Goal: Transaction & Acquisition: Book appointment/travel/reservation

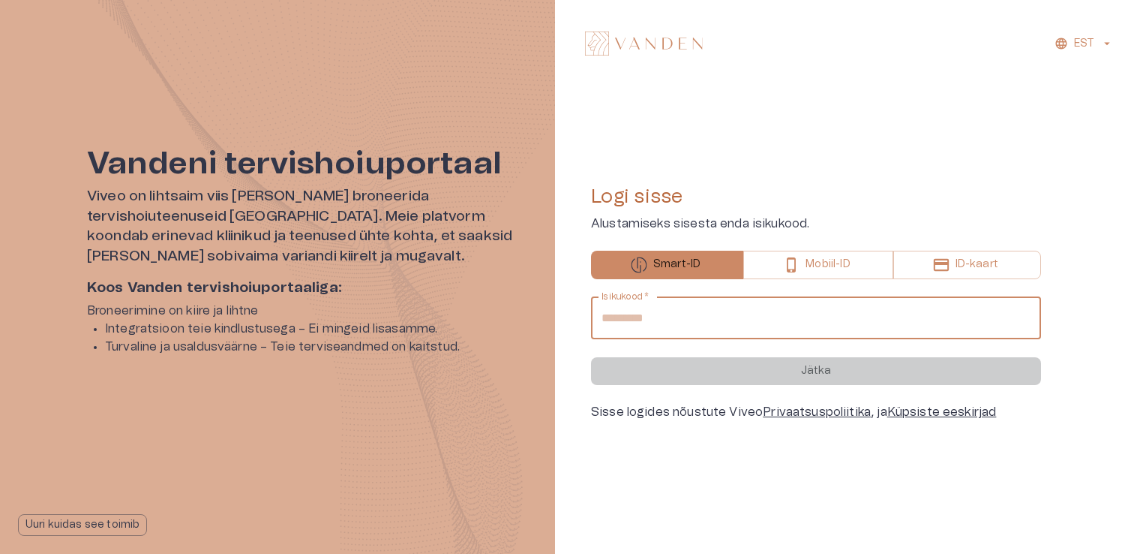
click at [714, 318] on input "Isikukood   *" at bounding box center [816, 318] width 450 height 42
type input "**********"
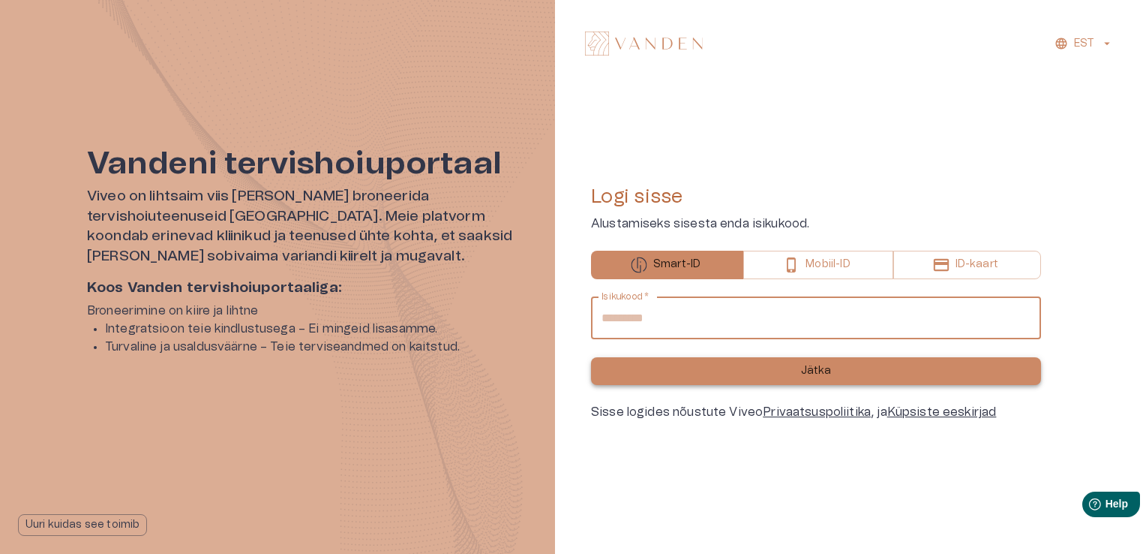
click at [836, 374] on button "Jätka" at bounding box center [816, 371] width 450 height 28
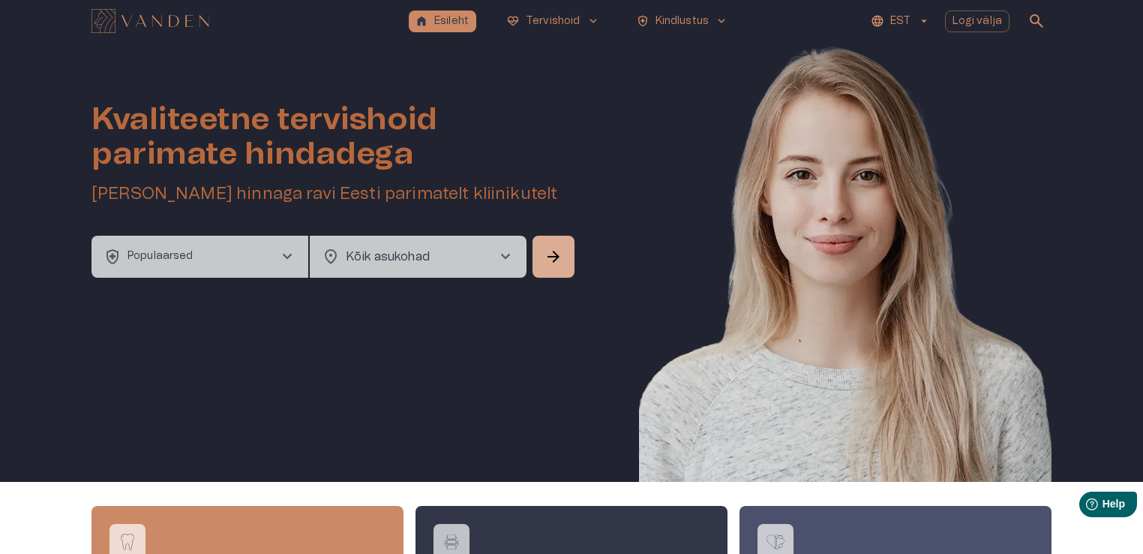
click at [902, 19] on p "EST" at bounding box center [900, 22] width 20 height 16
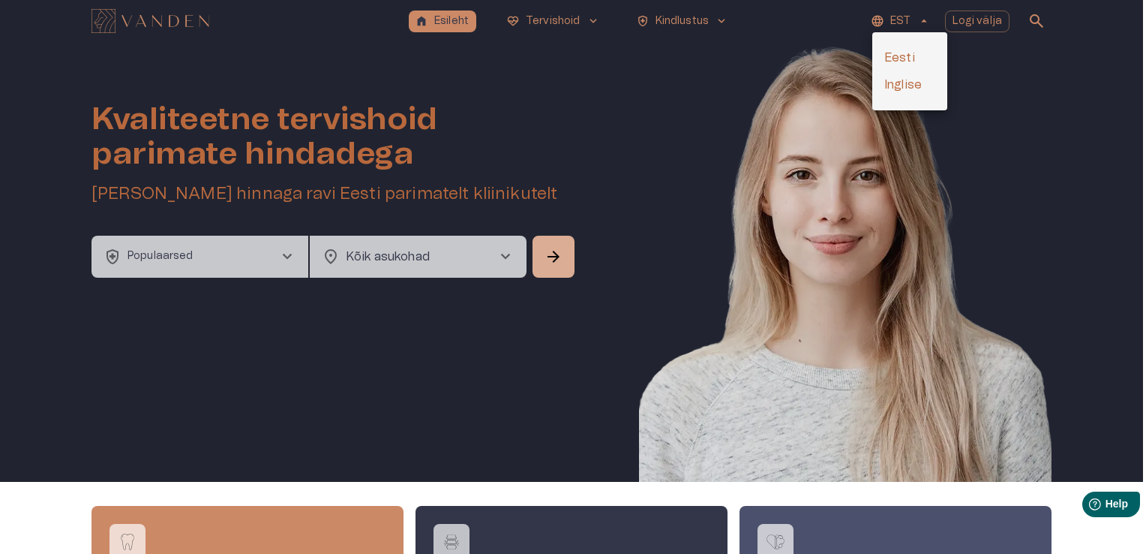
click at [759, 83] on div at bounding box center [573, 277] width 1146 height 554
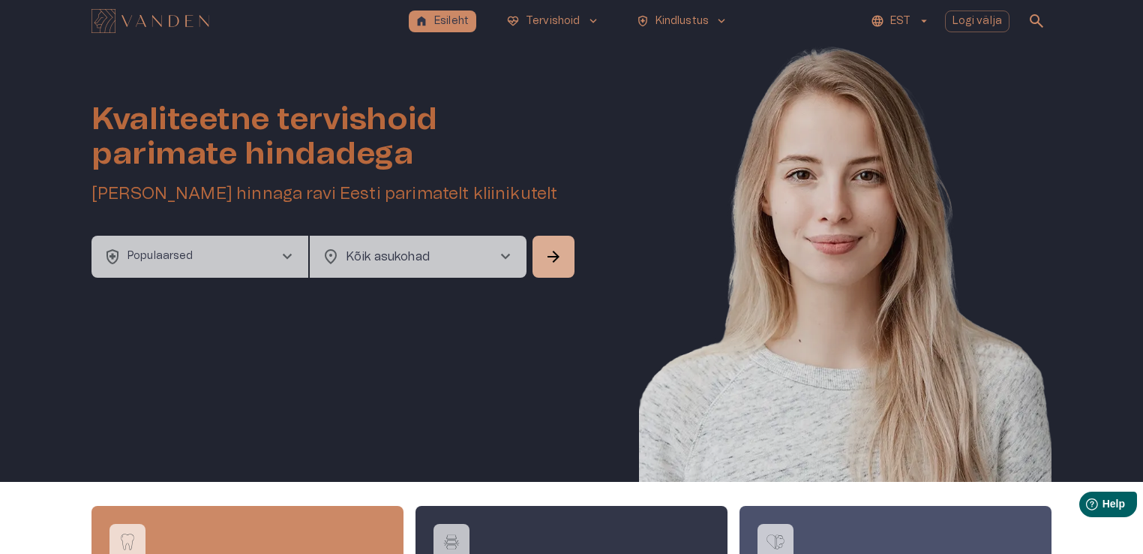
click at [288, 257] on span "chevron_right" at bounding box center [287, 257] width 18 height 18
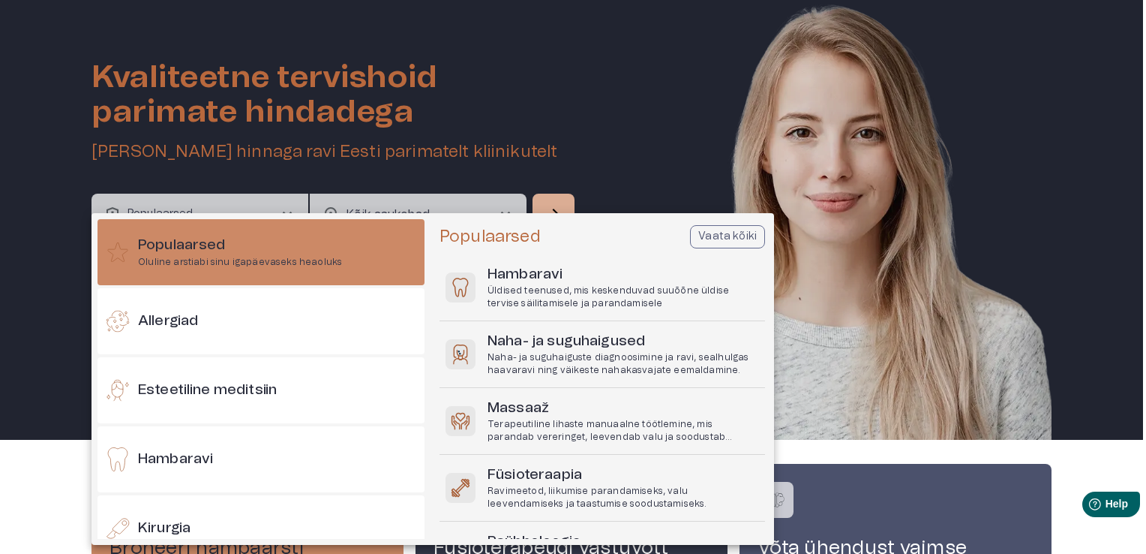
scroll to position [150, 0]
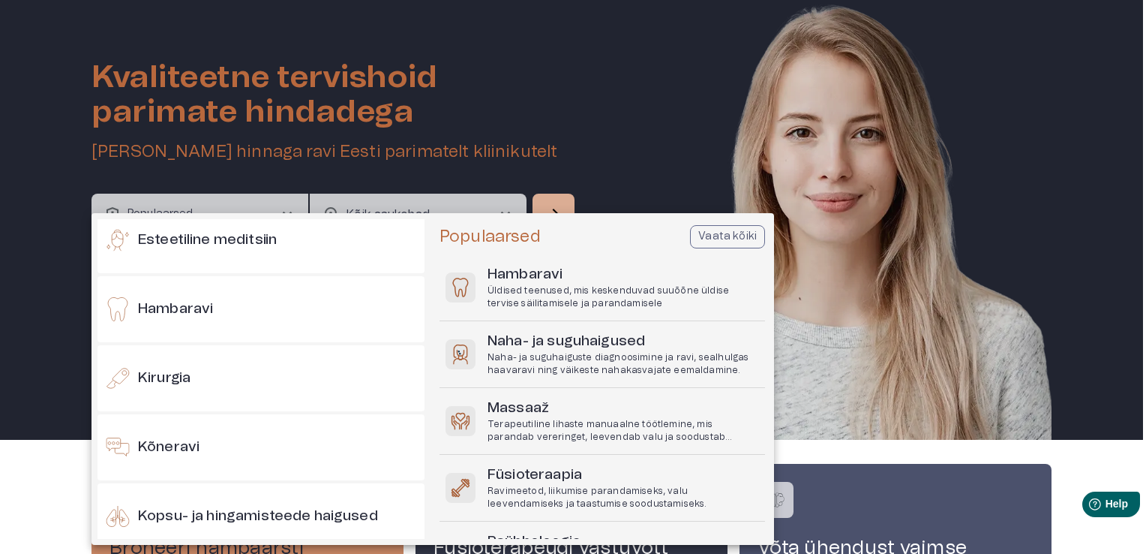
click at [710, 241] on p "Vaata kõiki" at bounding box center [727, 237] width 59 height 16
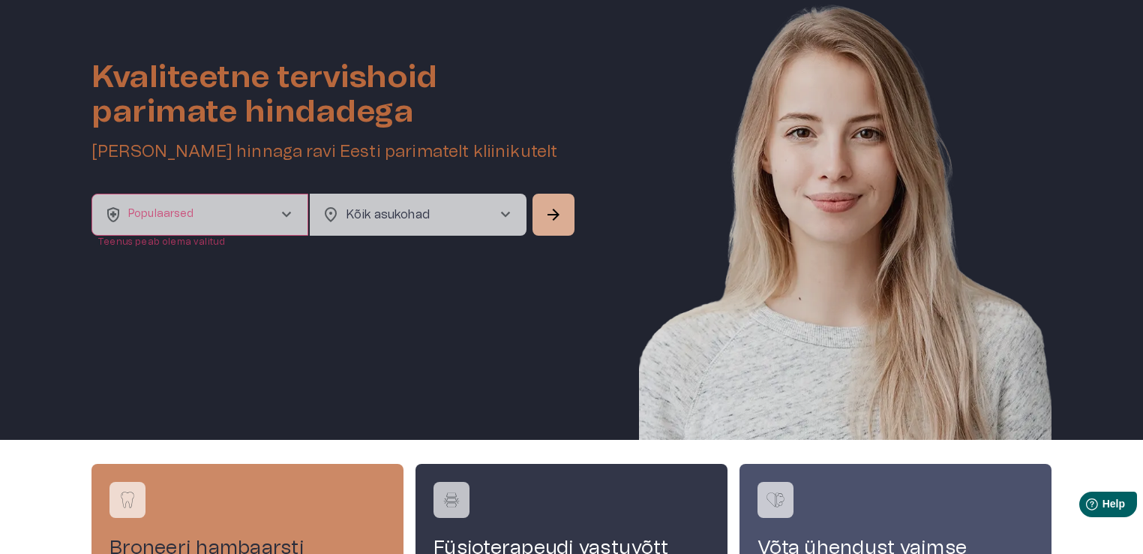
click at [282, 215] on span "chevron_right" at bounding box center [287, 215] width 18 height 18
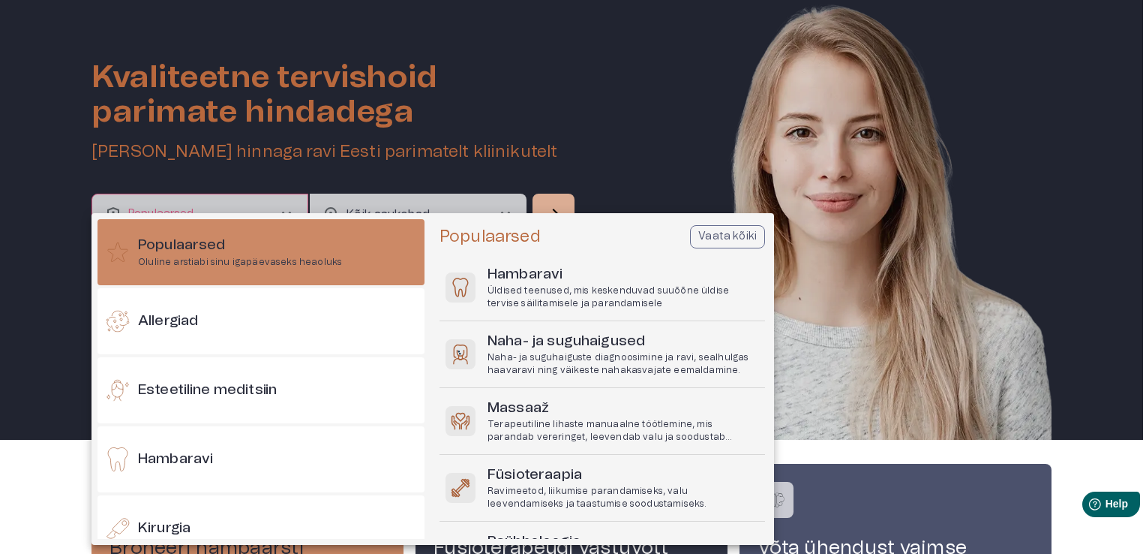
click at [729, 236] on p "Vaata kõiki" at bounding box center [727, 237] width 59 height 16
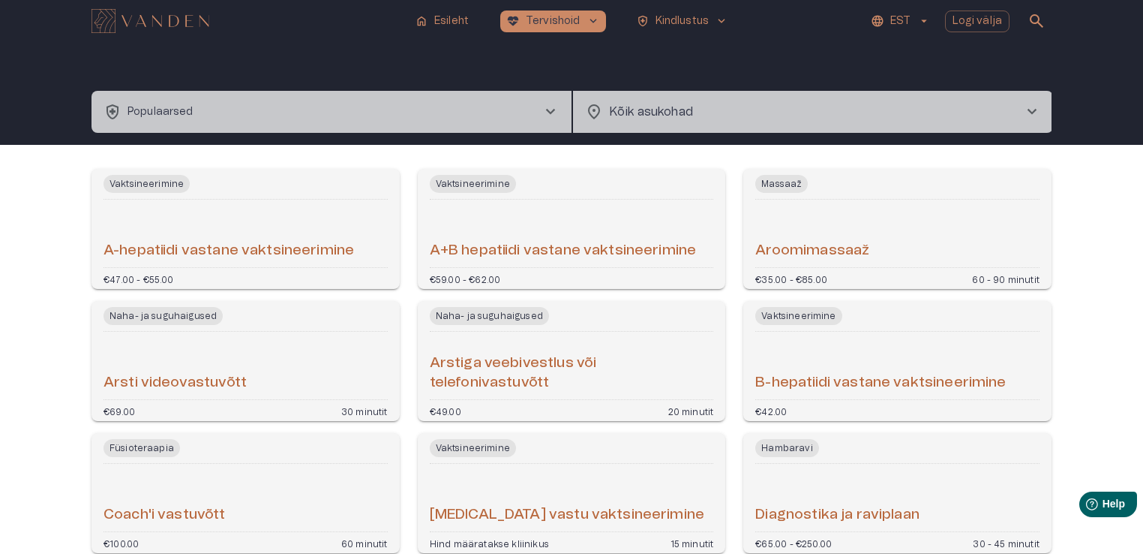
click at [536, 110] on button "health_and_safety Populaarsed chevron_right" at bounding box center [332, 112] width 480 height 42
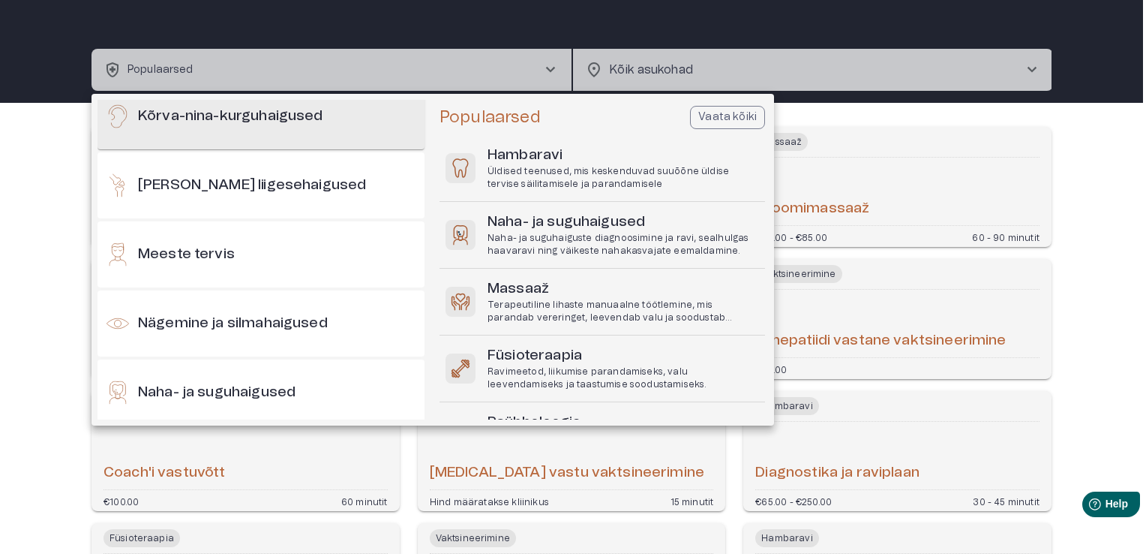
scroll to position [525, 0]
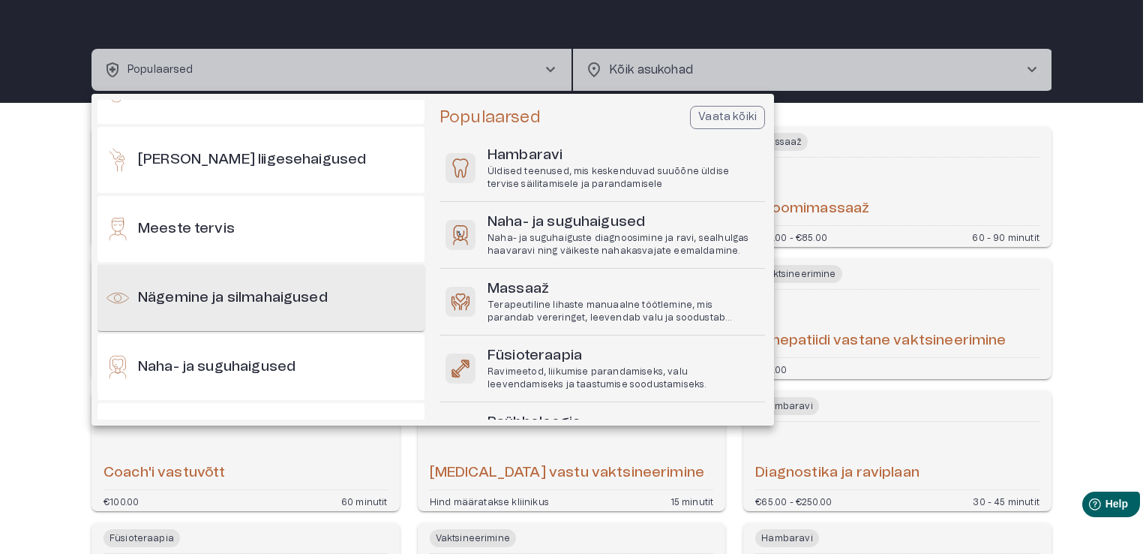
click at [291, 300] on h6 "Nägemine ja silmahaigused" at bounding box center [233, 298] width 190 height 20
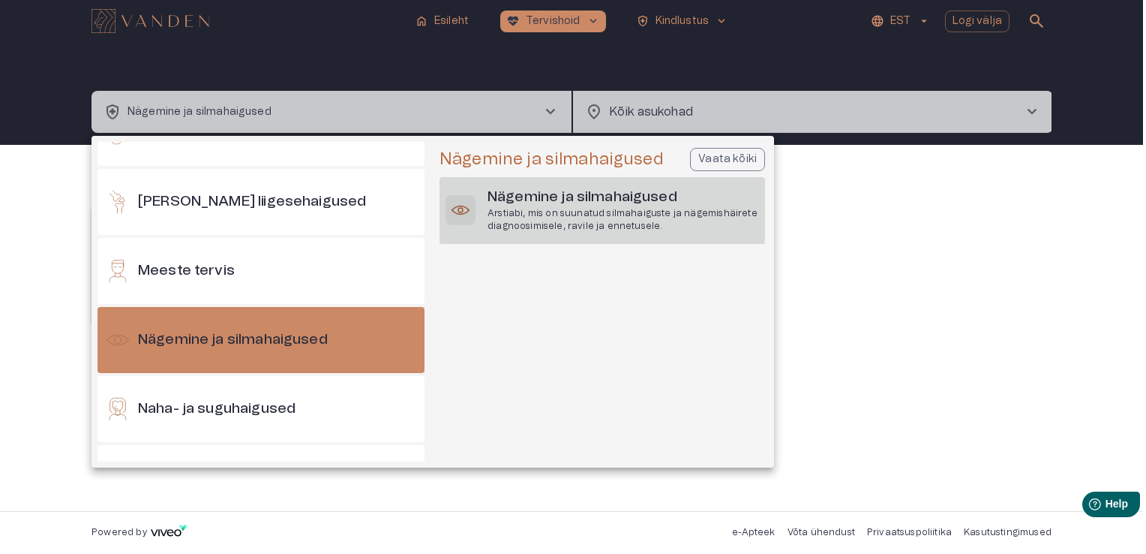
click at [563, 206] on h6 "Nägemine ja silmahaigused" at bounding box center [624, 198] width 272 height 20
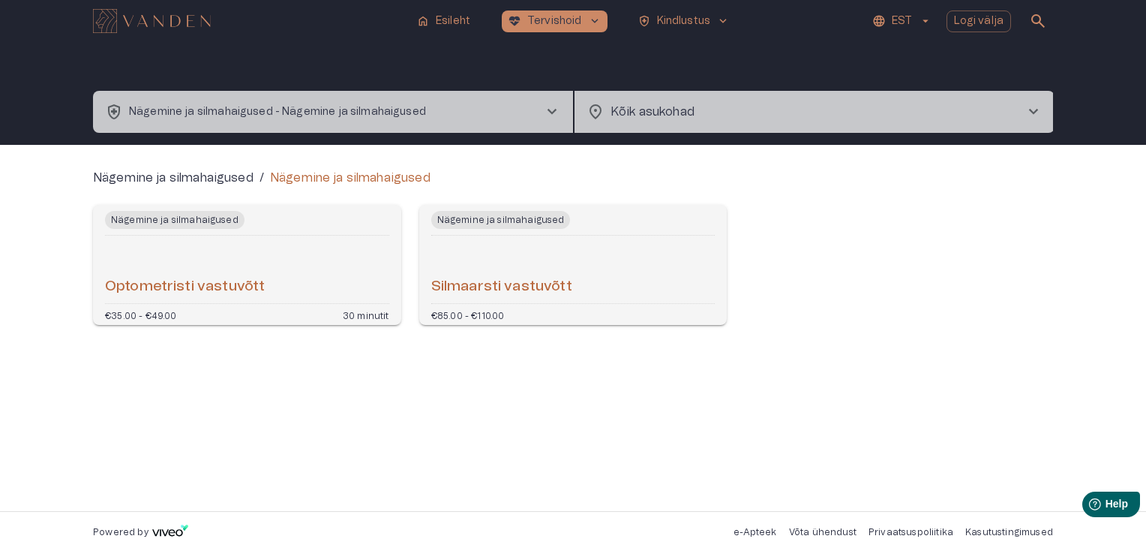
click at [283, 269] on div "Optometristi vastuvõtt" at bounding box center [247, 270] width 284 height 56
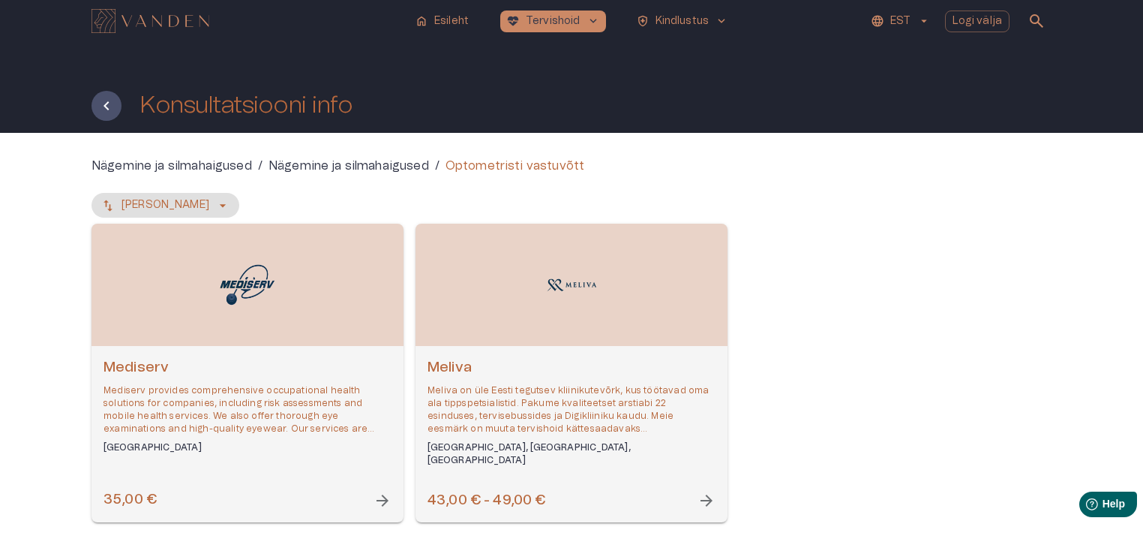
scroll to position [59, 0]
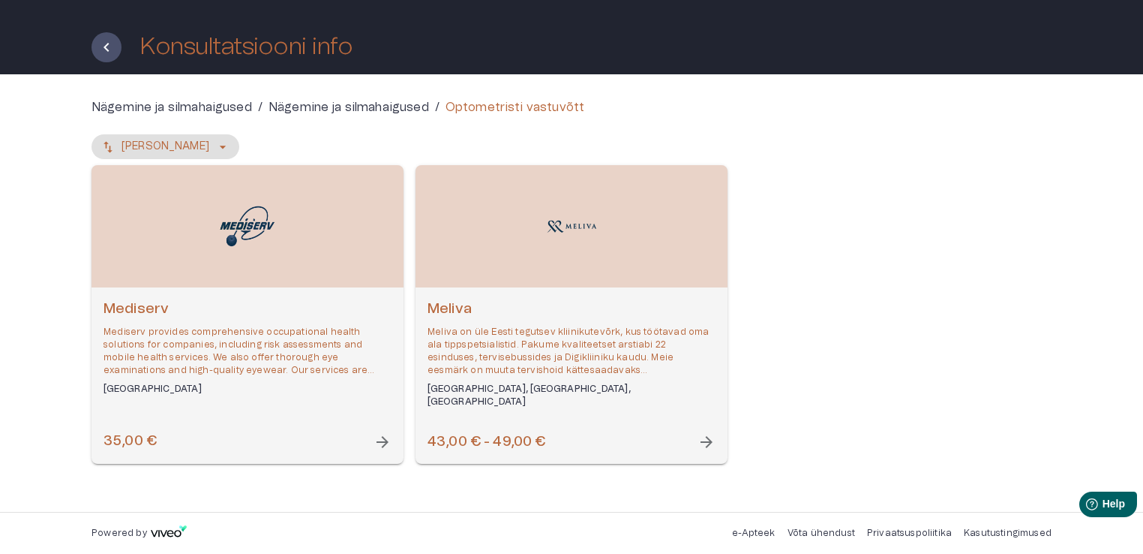
click at [572, 341] on p "Meliva on üle Eesti tegutsev kliinikutevõrk, kus töötavad oma ala tippspetsiali…" at bounding box center [572, 352] width 288 height 52
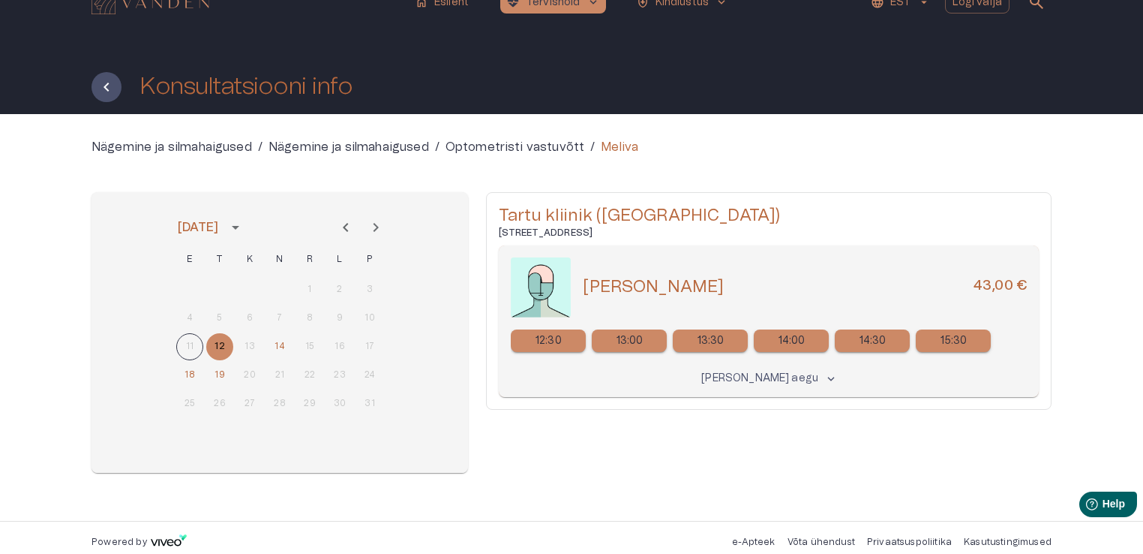
scroll to position [28, 0]
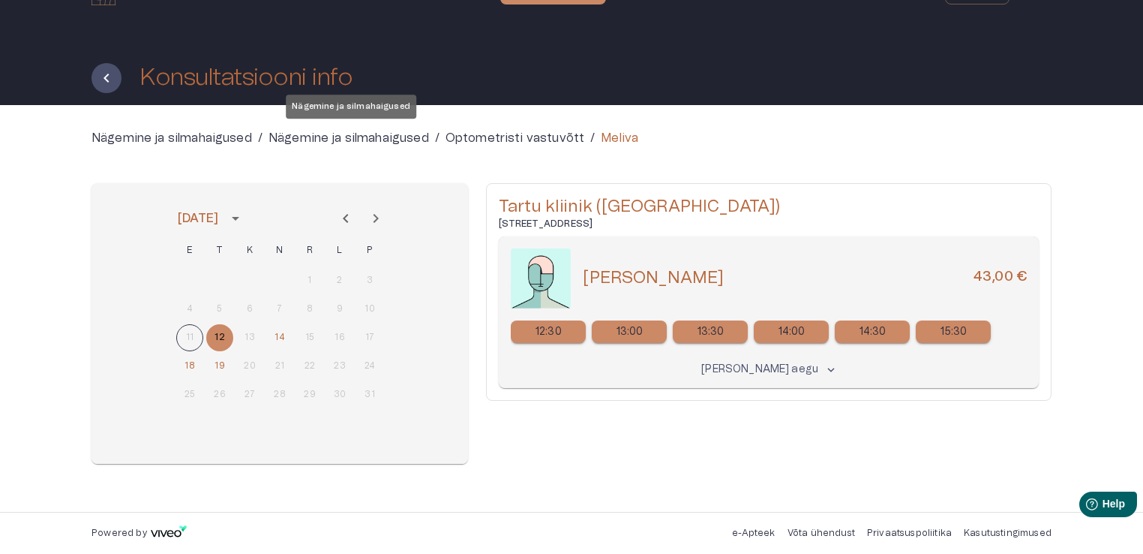
click at [357, 140] on p "Nägemine ja silmahaigused" at bounding box center [349, 138] width 161 height 18
